Goal: Task Accomplishment & Management: Complete application form

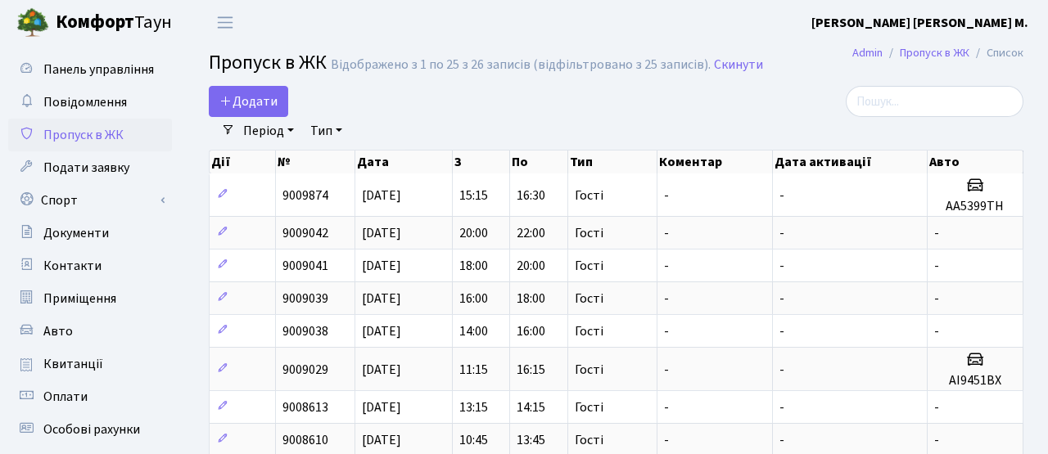
select select "25"
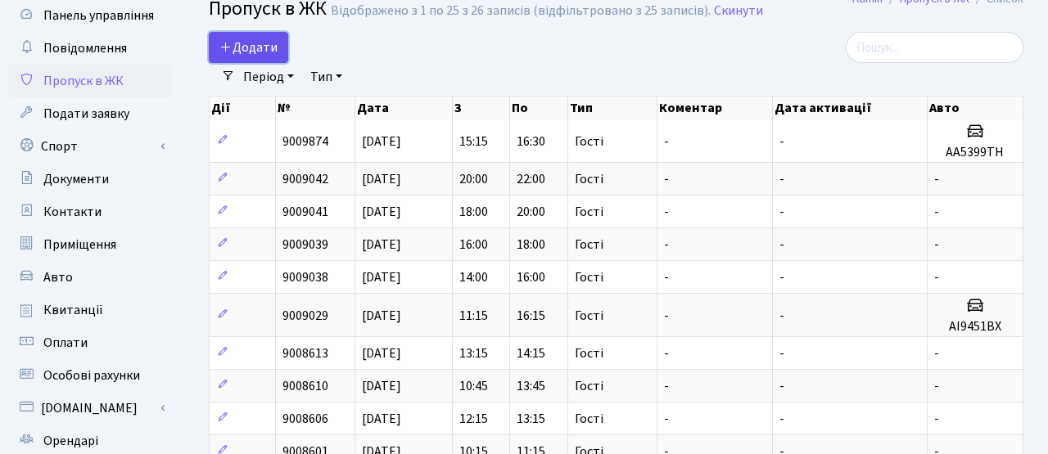
click at [250, 54] on span "Додати" at bounding box center [248, 47] width 58 height 18
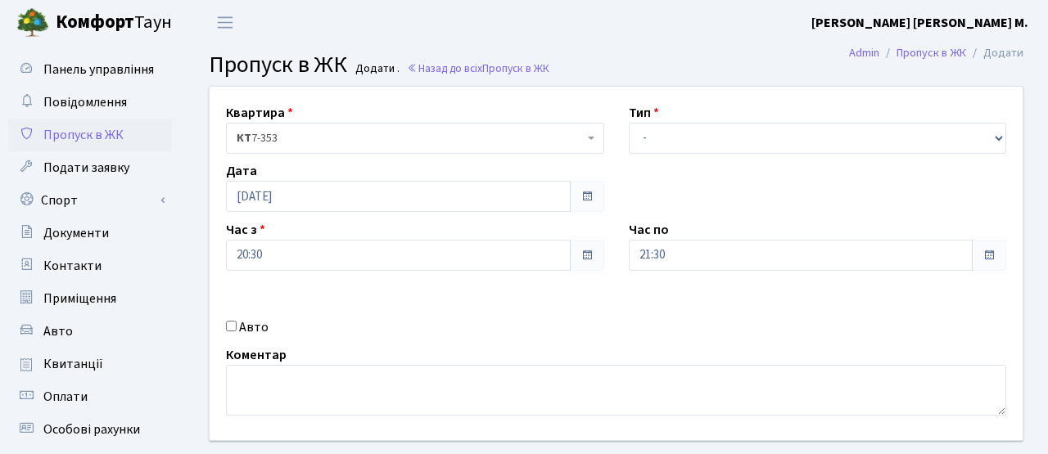
click at [242, 333] on label "Авто" at bounding box center [253, 328] width 29 height 20
click at [237, 331] on input "Авто" at bounding box center [231, 326] width 11 height 11
checkbox input "true"
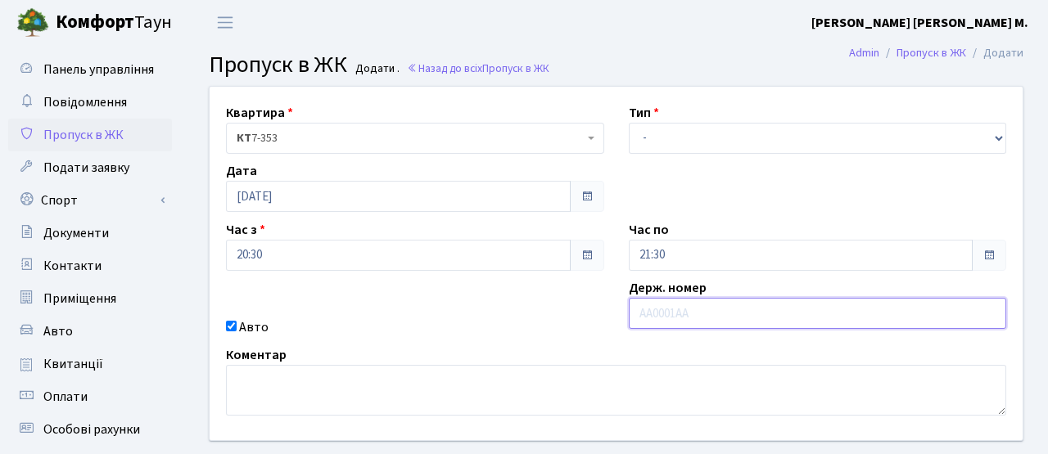
paste input "АА8081ТА"
type input "АА8081ТА"
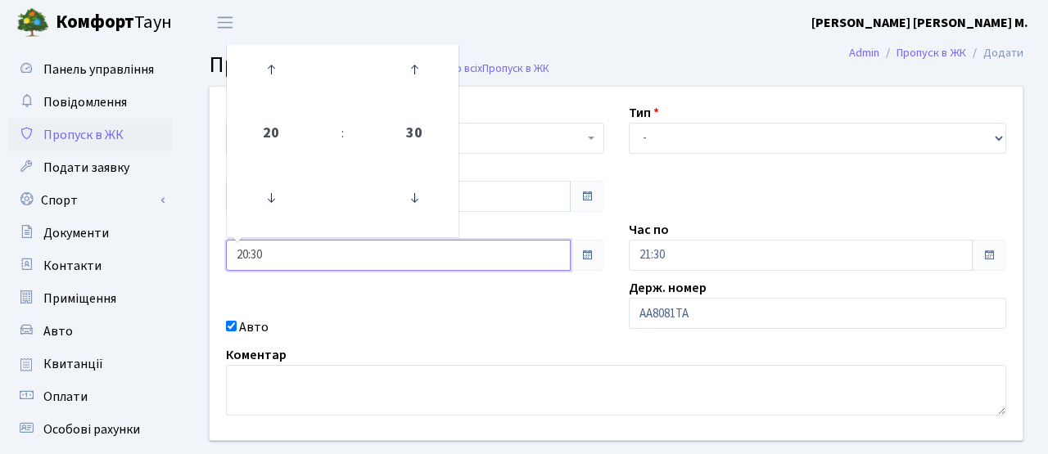
drag, startPoint x: 296, startPoint y: 248, endPoint x: 194, endPoint y: 238, distance: 102.8
click at [194, 241] on div "Квартира <b>КТ</b>&nbsp;&nbsp;&nbsp;&nbsp;7-353 <b>КТ</b>&nbsp;&nbsp;&nbsp;&nbs…" at bounding box center [615, 293] width 863 height 414
type input "7"
type input "07:30"
click at [473, 336] on div "Авто" at bounding box center [415, 328] width 403 height 20
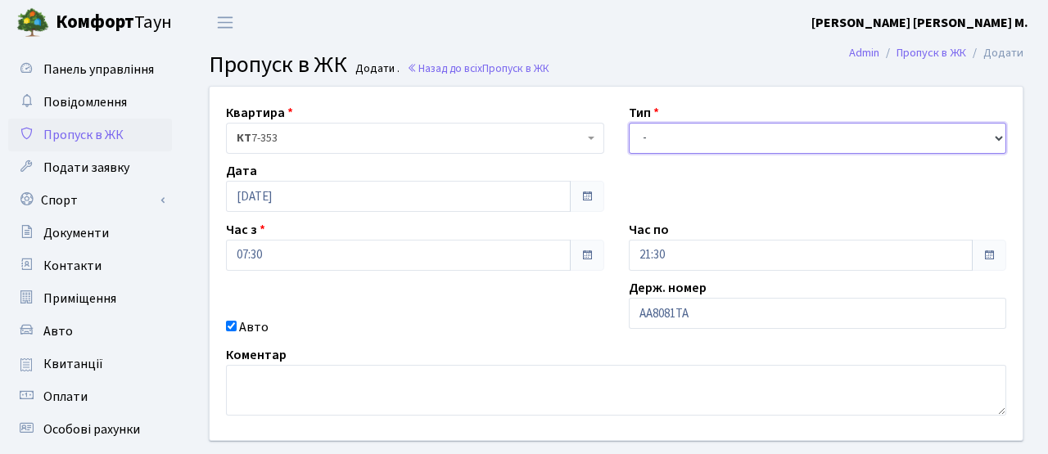
click at [706, 135] on select "- Доставка Таксі Гості Сервіс" at bounding box center [818, 138] width 378 height 31
select select "3"
click at [629, 123] on select "- Доставка Таксі Гості Сервіс" at bounding box center [818, 138] width 378 height 31
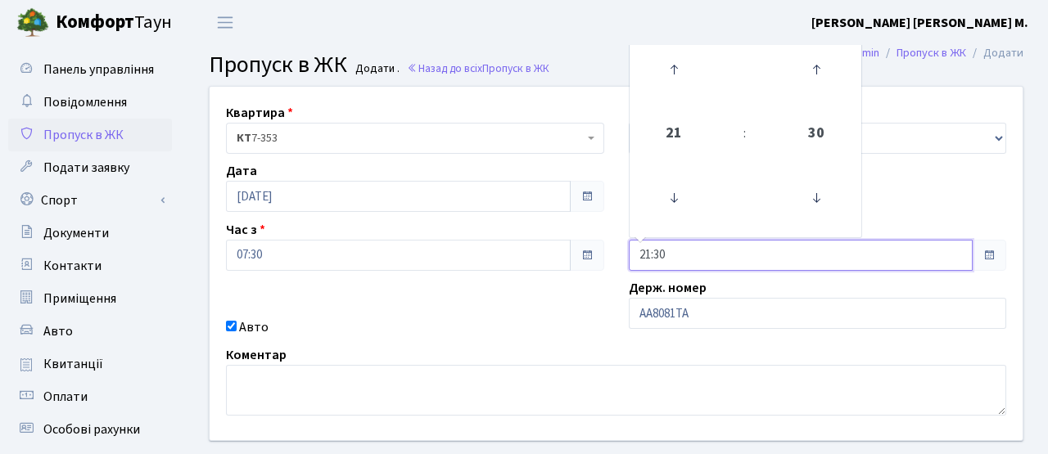
drag, startPoint x: 683, startPoint y: 252, endPoint x: 612, endPoint y: 249, distance: 71.3
click at [612, 249] on div "Квартира <b>КТ</b>&nbsp;&nbsp;&nbsp;&nbsp;7-353 <b>КТ</b>&nbsp;&nbsp;&nbsp;&nbs…" at bounding box center [615, 264] width 837 height 354
click at [552, 314] on div "Квартира <b>КТ</b>&nbsp;&nbsp;&nbsp;&nbsp;7-353 <b>КТ</b>&nbsp;&nbsp;&nbsp;&nbs…" at bounding box center [615, 264] width 837 height 354
drag, startPoint x: 674, startPoint y: 252, endPoint x: 599, endPoint y: 246, distance: 74.7
click at [599, 249] on div "Квартира <b>КТ</b>&nbsp;&nbsp;&nbsp;&nbsp;7-353 <b>КТ</b>&nbsp;&nbsp;&nbsp;&nbs…" at bounding box center [615, 264] width 837 height 354
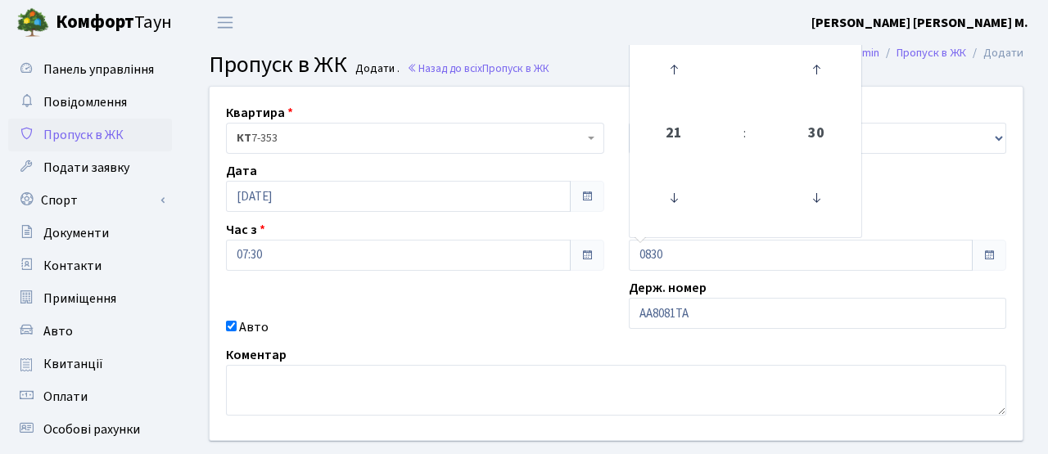
type input "08:30"
click at [534, 324] on div "Авто" at bounding box center [415, 328] width 403 height 20
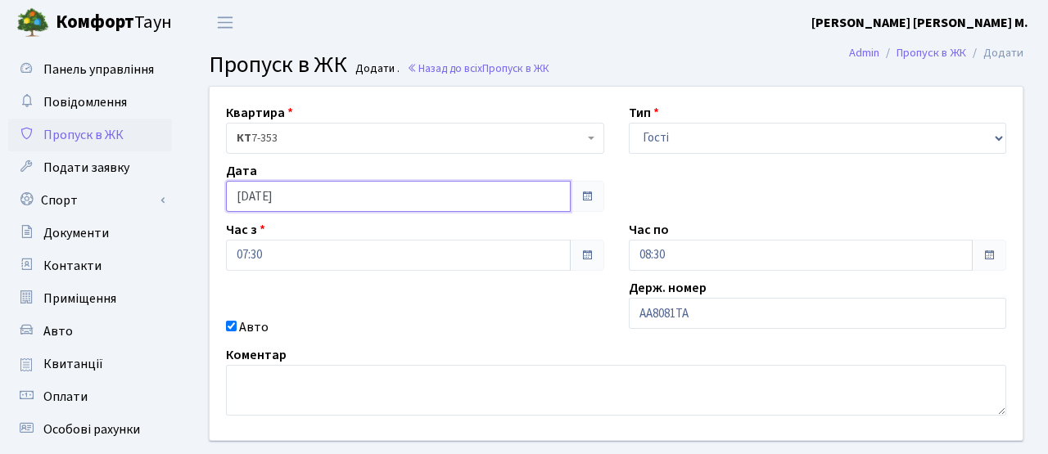
click at [399, 205] on input "[DATE]" at bounding box center [398, 196] width 345 height 31
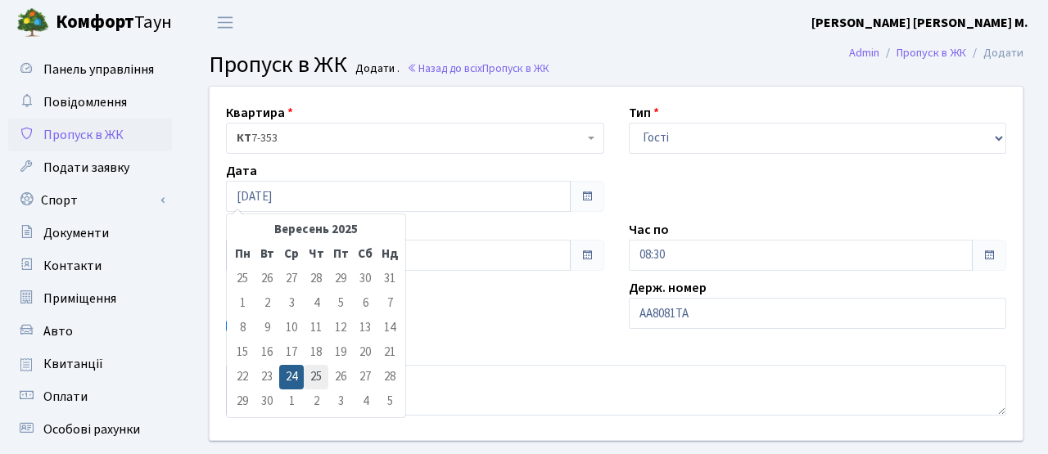
click at [308, 384] on td "25" at bounding box center [316, 377] width 25 height 25
type input "[DATE]"
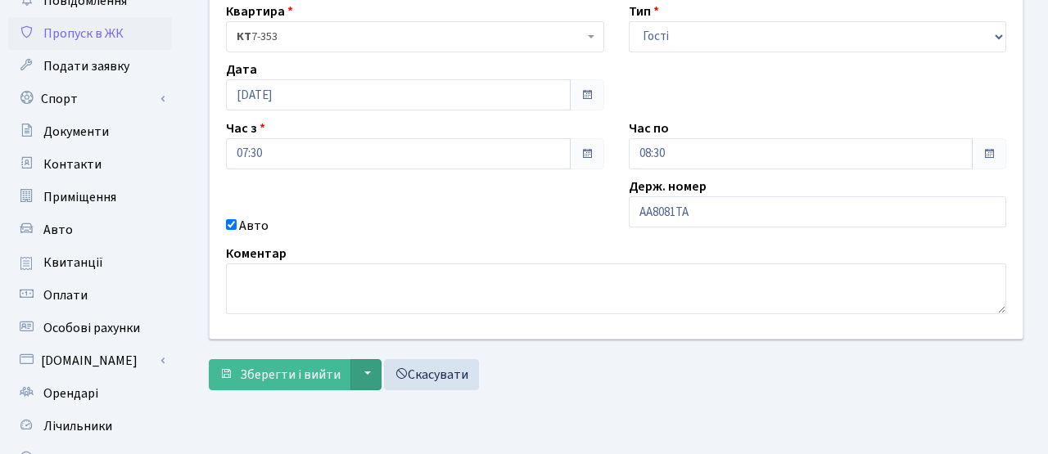
scroll to position [107, 0]
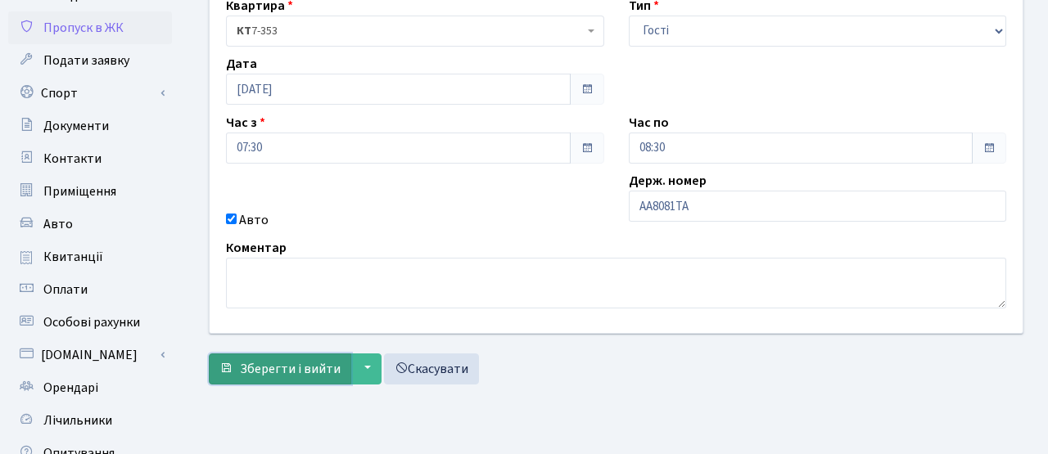
click at [313, 365] on span "Зберегти і вийти" at bounding box center [290, 369] width 101 height 18
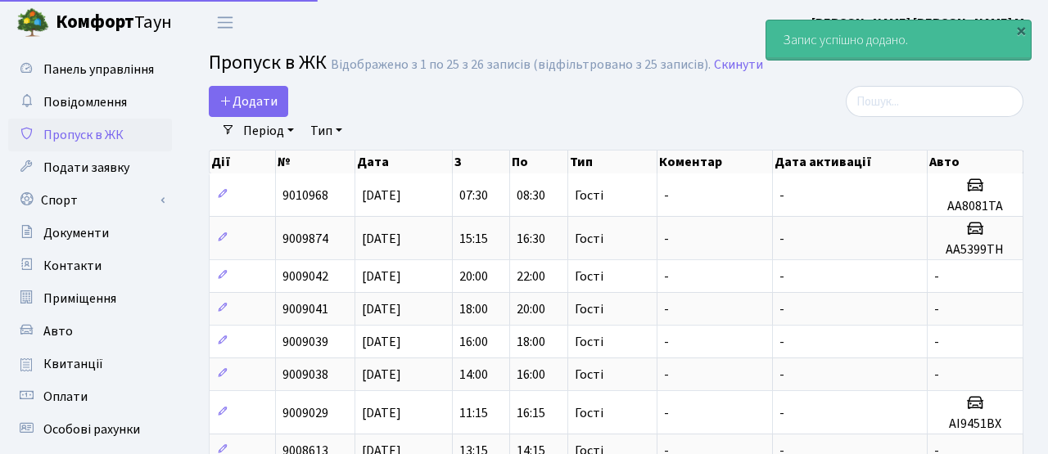
select select "25"
click at [268, 107] on span "Додати" at bounding box center [248, 101] width 58 height 18
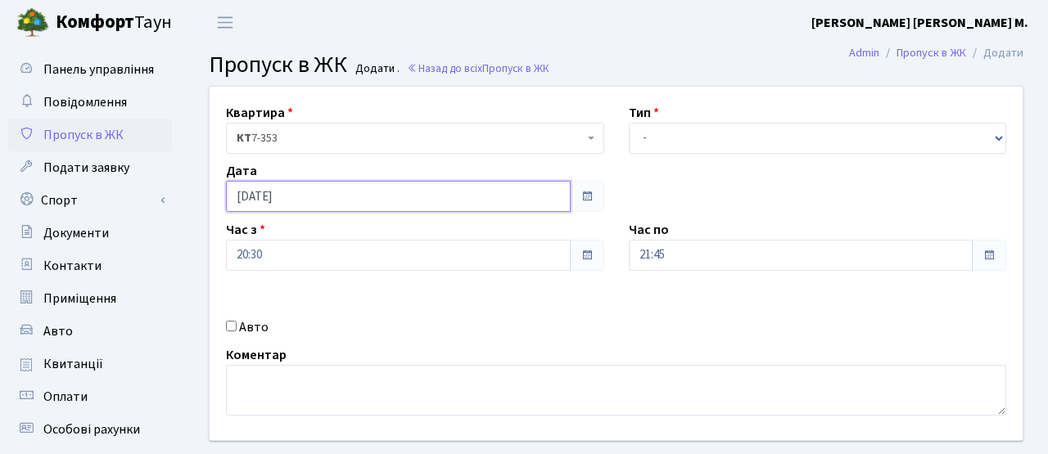
click at [299, 197] on input "[DATE]" at bounding box center [398, 196] width 345 height 31
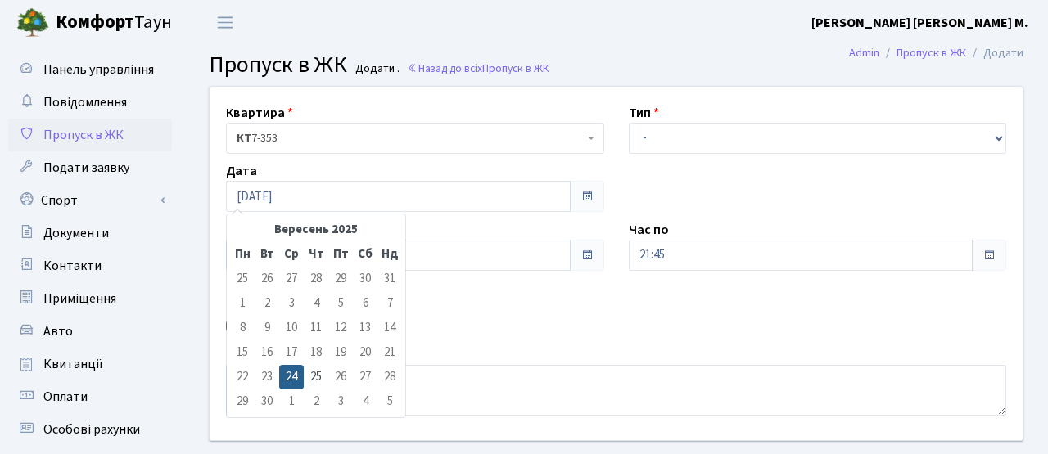
click at [316, 372] on td "25" at bounding box center [316, 377] width 25 height 25
type input "[DATE]"
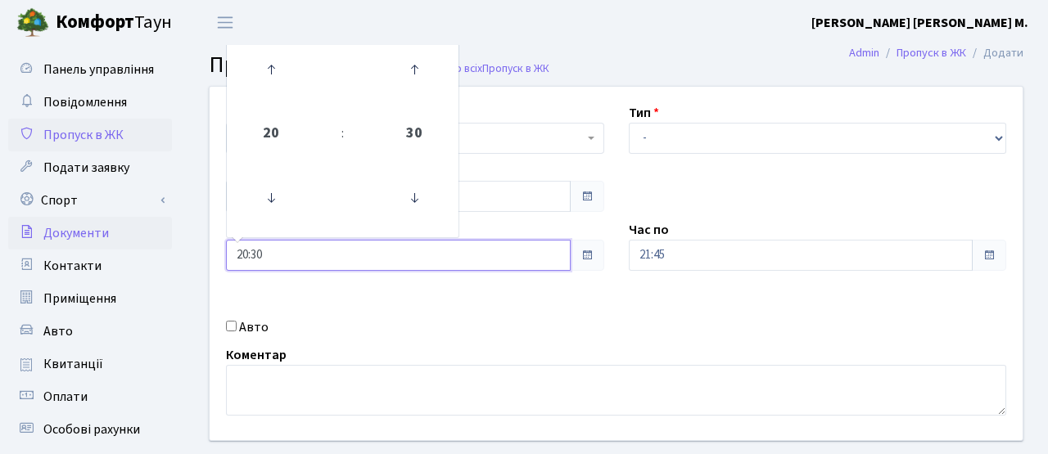
drag, startPoint x: 279, startPoint y: 251, endPoint x: 100, endPoint y: 246, distance: 179.3
click at [100, 246] on div "Панель управління Повідомлення Пропуск в ЖК Подати заявку Спорт Бронювання Скар…" at bounding box center [524, 370] width 1048 height 651
type input "7"
type input "07:30"
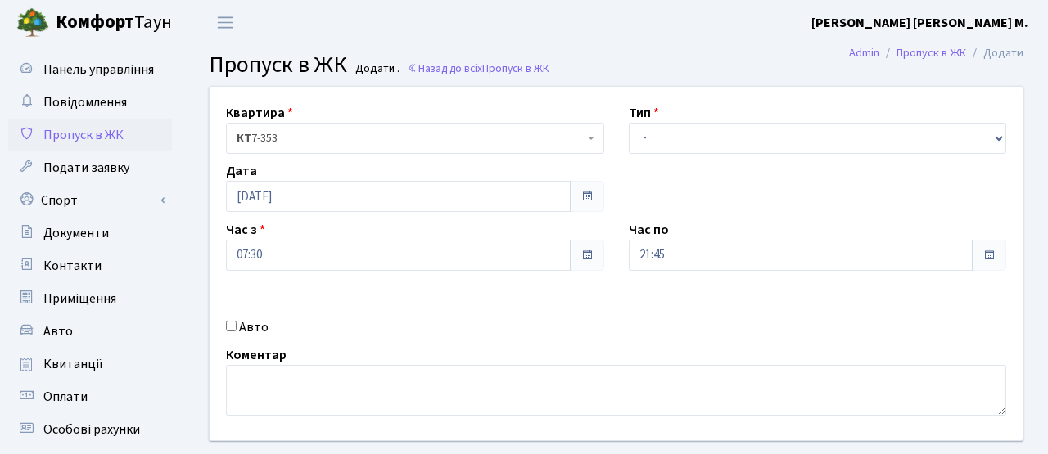
click at [349, 273] on div "Квартира <b>КТ</b>&nbsp;&nbsp;&nbsp;&nbsp;7-353 <b>КТ</b>&nbsp;&nbsp;&nbsp;&nbs…" at bounding box center [615, 264] width 837 height 354
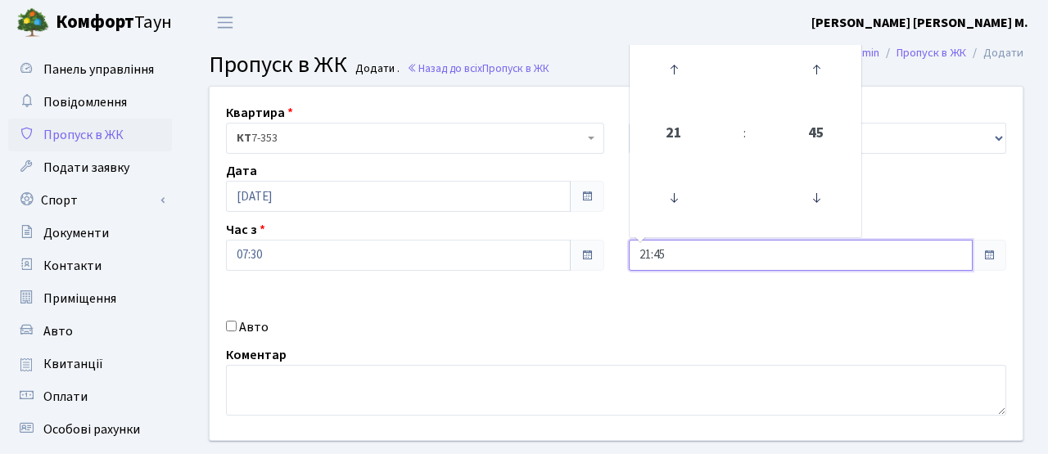
drag, startPoint x: 682, startPoint y: 255, endPoint x: 586, endPoint y: 248, distance: 96.0
click at [586, 248] on div "Квартира <b>КТ</b>&nbsp;&nbsp;&nbsp;&nbsp;7-353 <b>КТ</b>&nbsp;&nbsp;&nbsp;&nbs…" at bounding box center [615, 264] width 837 height 354
type input "09:00"
click at [536, 314] on div "Квартира <b>КТ</b>&nbsp;&nbsp;&nbsp;&nbsp;7-353 <b>КТ</b>&nbsp;&nbsp;&nbsp;&nbs…" at bounding box center [615, 264] width 837 height 354
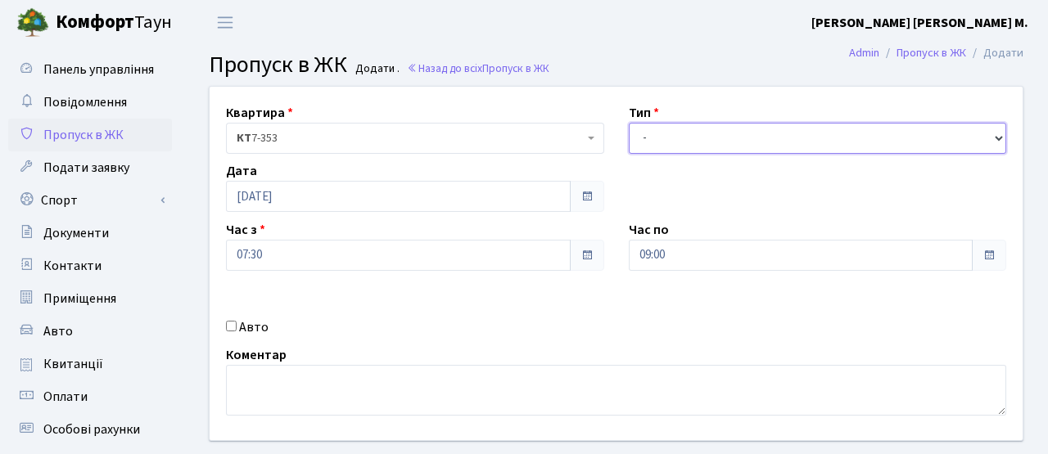
click at [674, 139] on select "- Доставка Таксі Гості Сервіс" at bounding box center [818, 138] width 378 height 31
select select "3"
click at [629, 123] on select "- Доставка Таксі Гості Сервіс" at bounding box center [818, 138] width 378 height 31
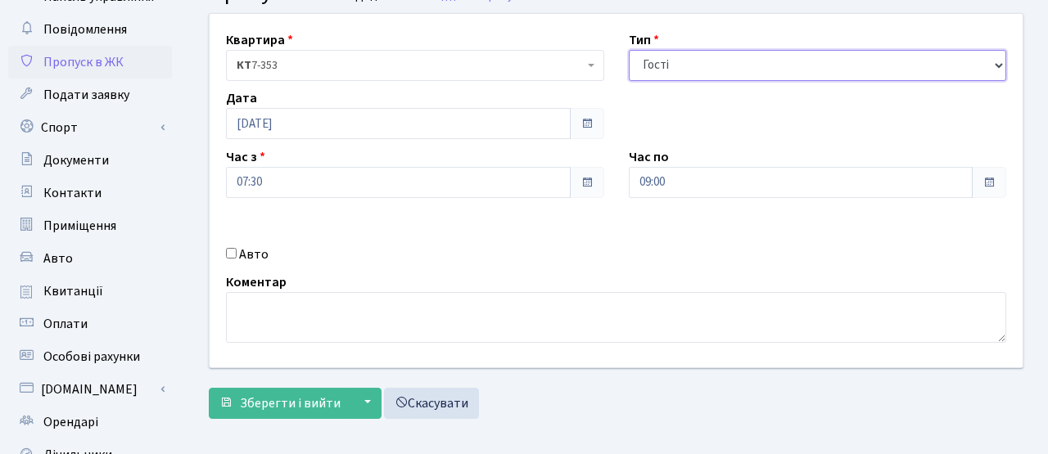
scroll to position [153, 0]
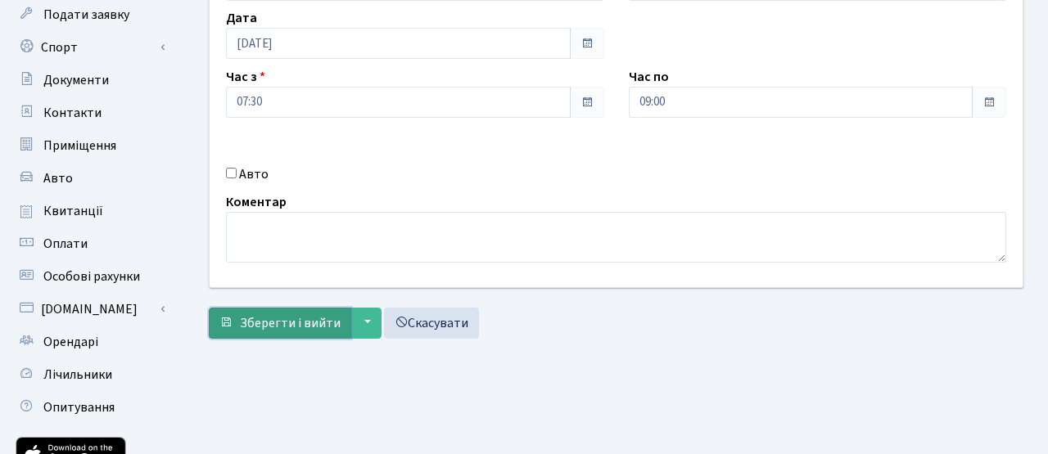
click at [327, 321] on span "Зберегти і вийти" at bounding box center [290, 323] width 101 height 18
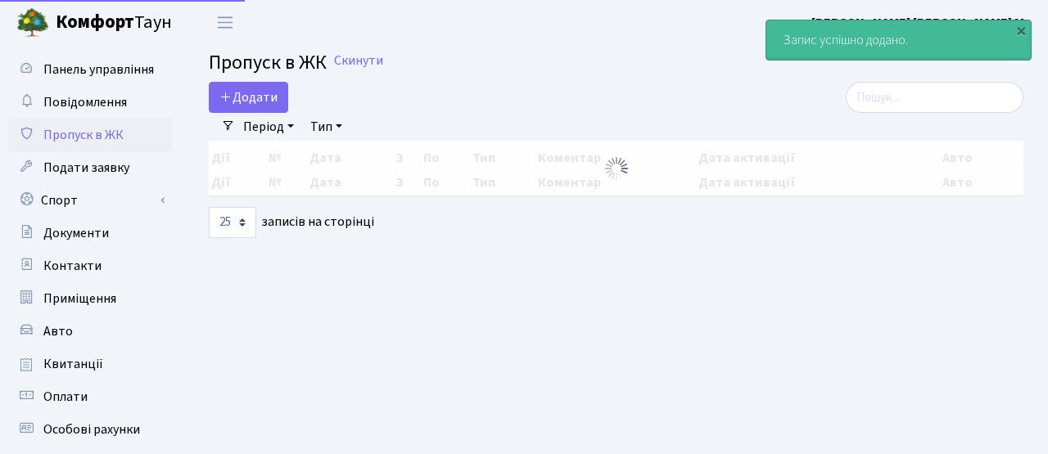
select select "25"
